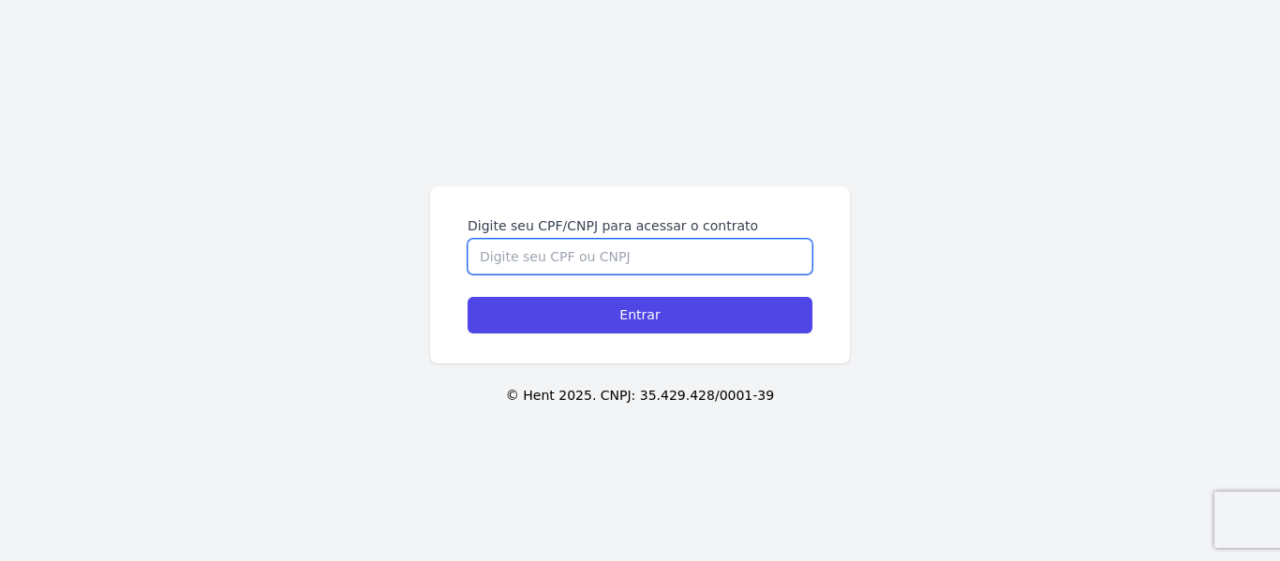
click at [599, 270] on input "Digite seu CPF/CNPJ para acessar o contrato" at bounding box center [640, 257] width 345 height 36
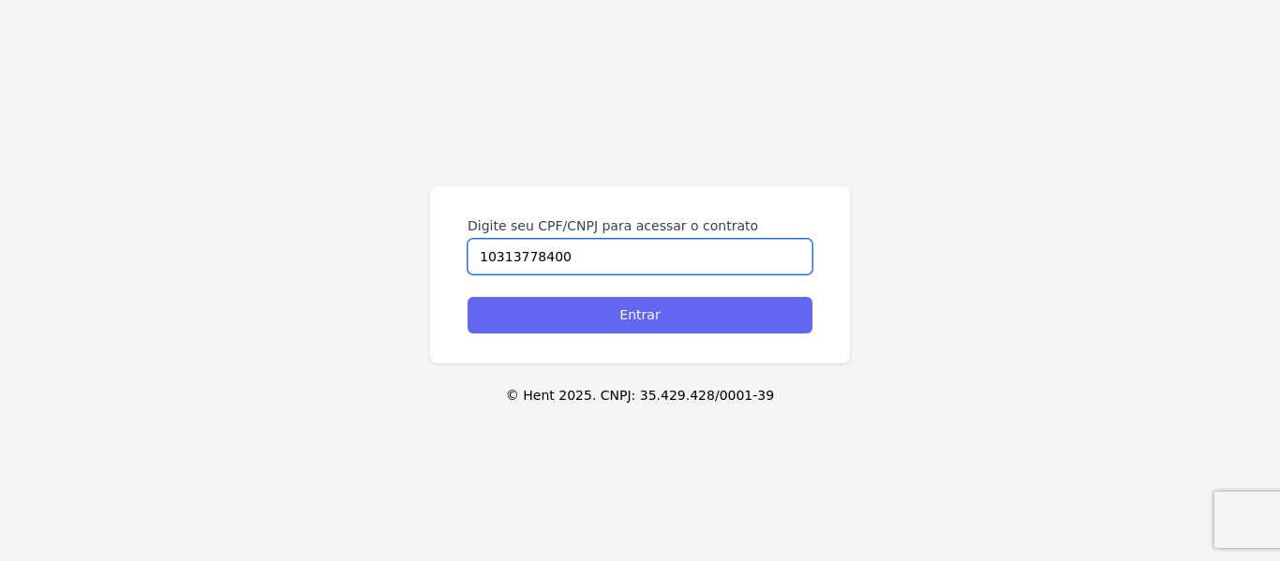
type input "10313778400"
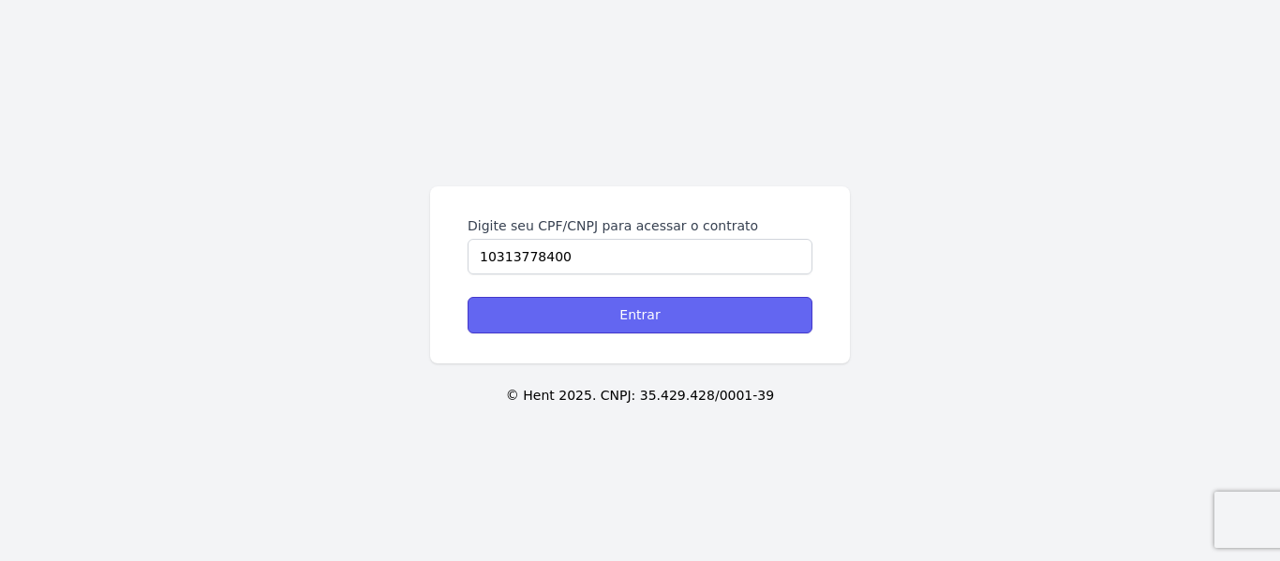
click at [666, 315] on input "Entrar" at bounding box center [640, 315] width 345 height 37
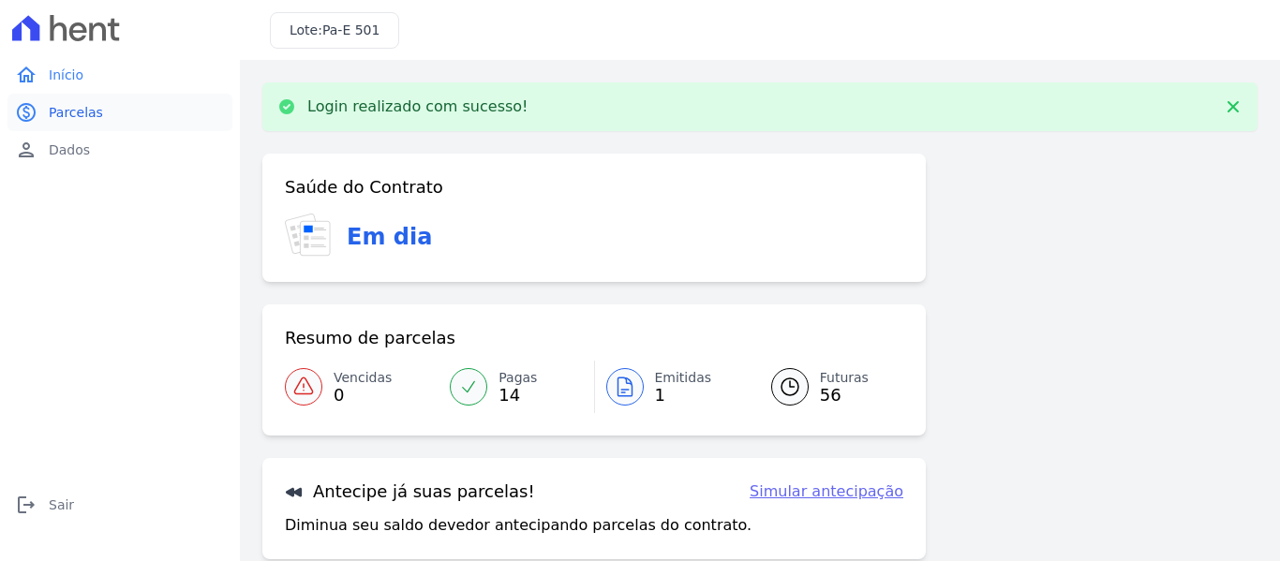
click at [44, 109] on link "paid Parcelas" at bounding box center [119, 112] width 225 height 37
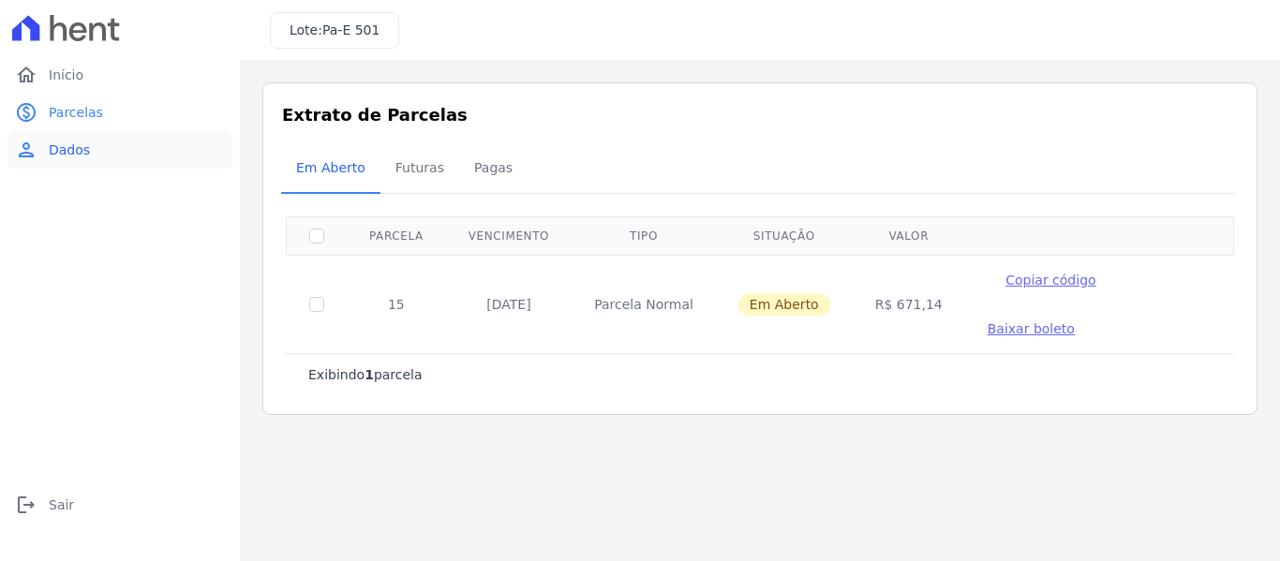
click at [84, 147] on span "Dados" at bounding box center [69, 150] width 41 height 19
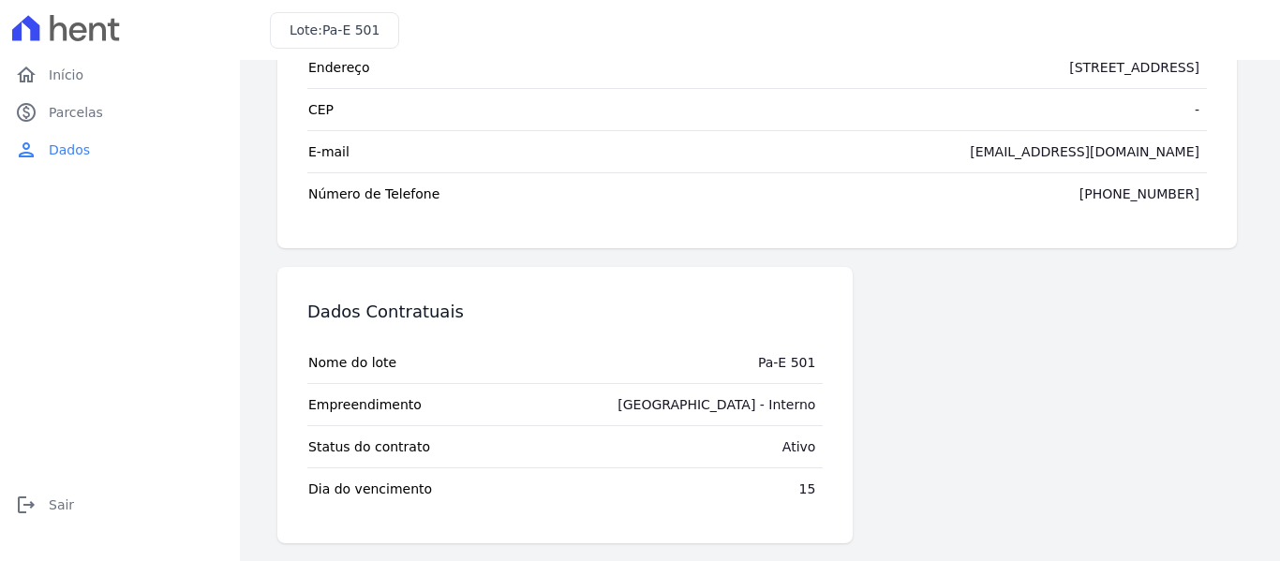
scroll to position [209, 0]
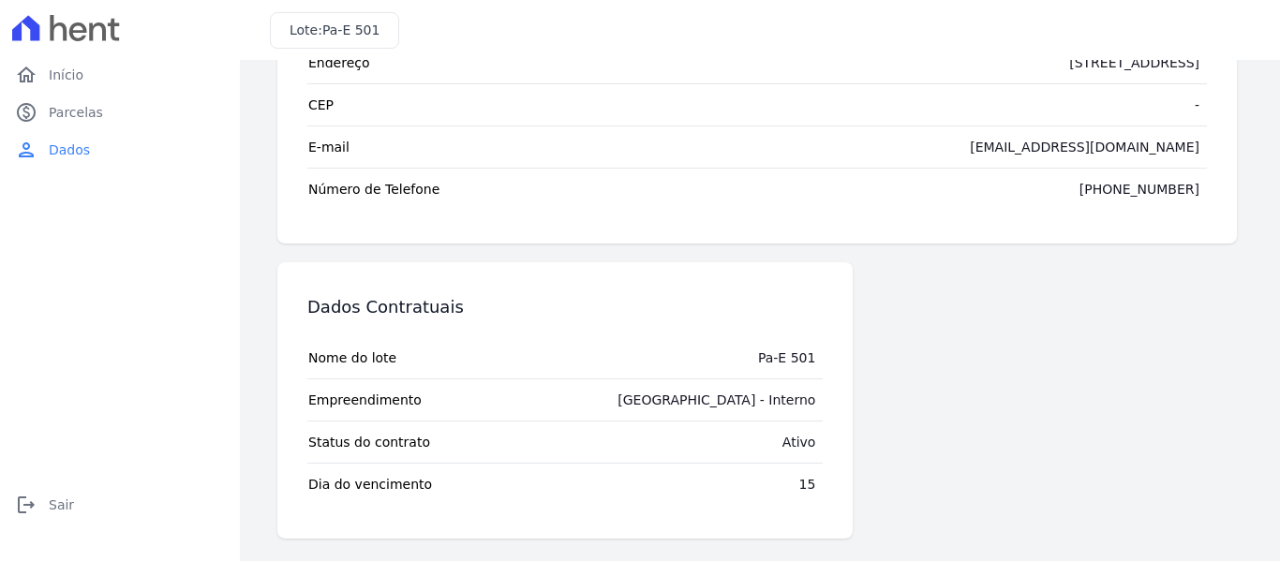
drag, startPoint x: 648, startPoint y: 401, endPoint x: 818, endPoint y: 410, distance: 169.9
click at [818, 410] on div "Dados Contratuais Nome do lote Pa-E 501 Empreendimento Parque do Planalto - Int…" at bounding box center [564, 400] width 575 height 276
click at [799, 488] on div "15" at bounding box center [807, 484] width 17 height 19
drag, startPoint x: 654, startPoint y: 400, endPoint x: 795, endPoint y: 403, distance: 140.6
click at [795, 403] on div "Parque do Planalto - Interno" at bounding box center [716, 400] width 198 height 19
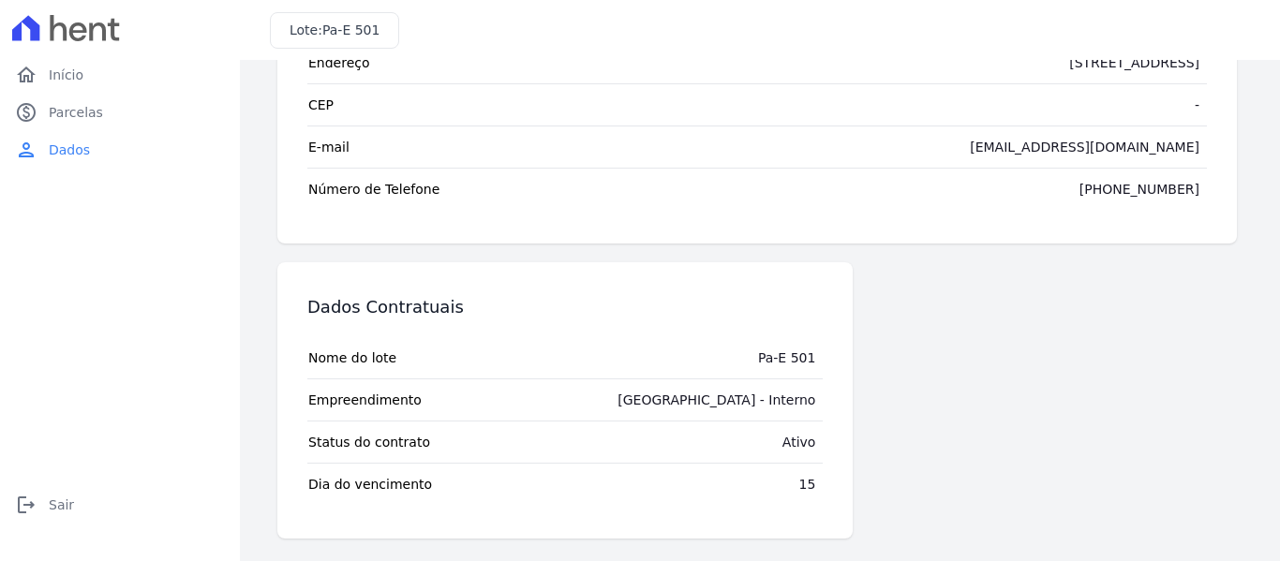
click at [786, 359] on div "Pa-E 501" at bounding box center [786, 358] width 57 height 19
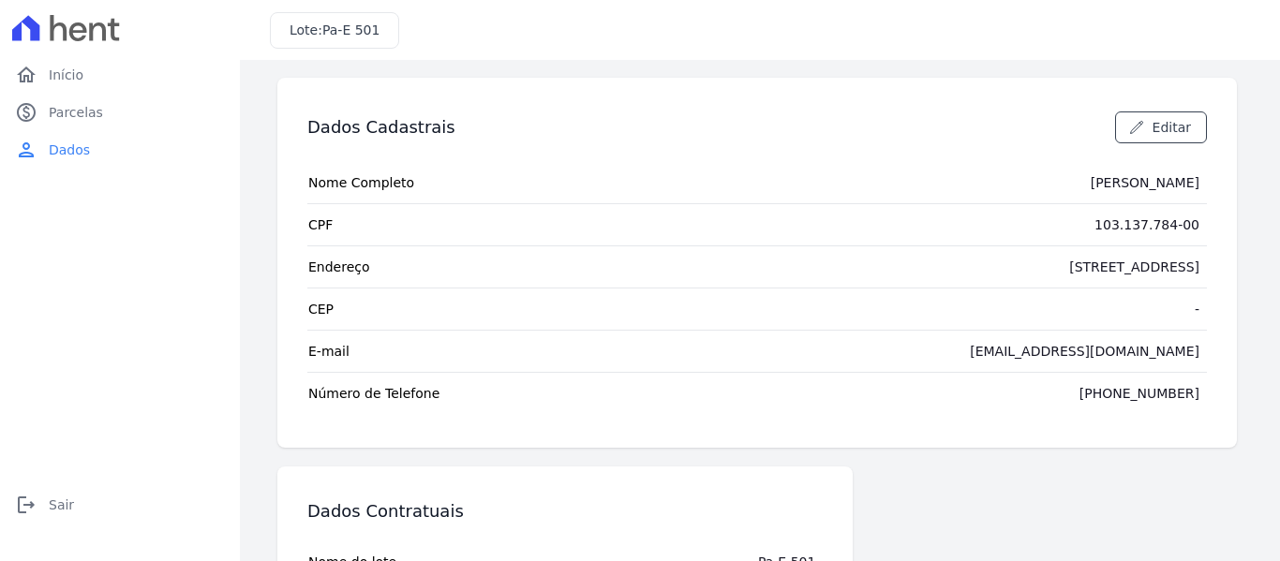
scroll to position [0, 0]
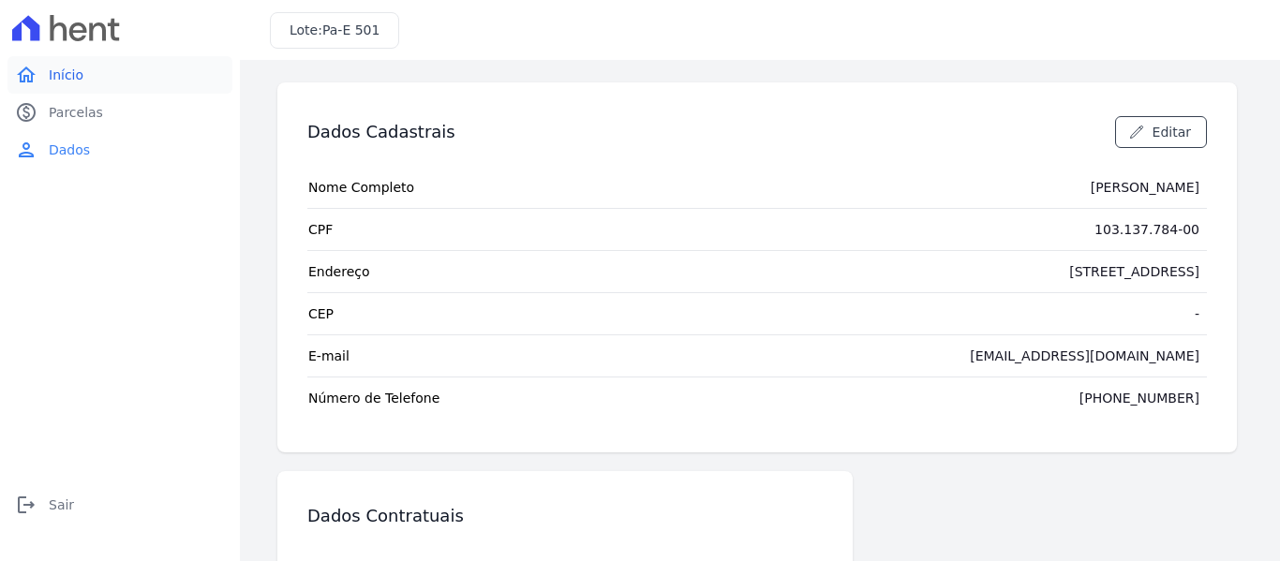
click at [70, 82] on span "Início" at bounding box center [66, 75] width 35 height 19
